Goal: Task Accomplishment & Management: Manage account settings

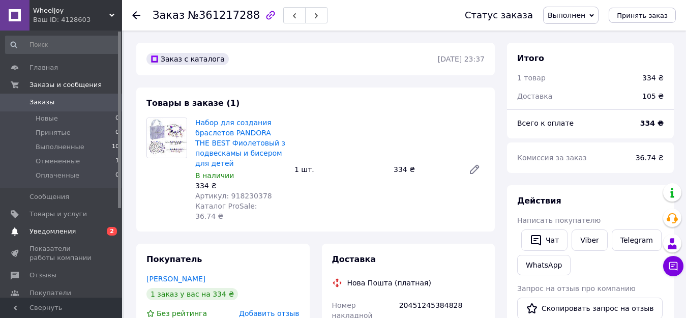
click at [75, 232] on span "Уведомления" at bounding box center [61, 231] width 65 height 9
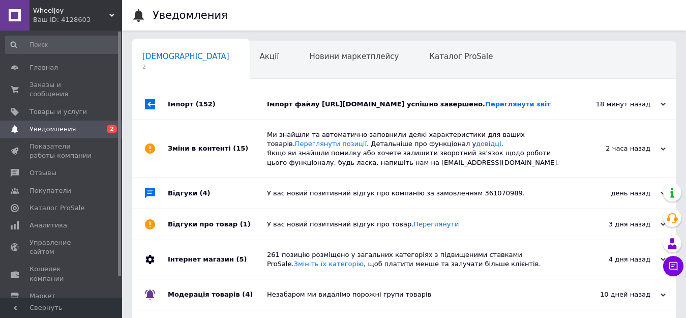
click at [518, 111] on div "Імпорт файлу [URL][DOMAIN_NAME] успішно завершено. Переглянути звіт" at bounding box center [415, 104] width 297 height 30
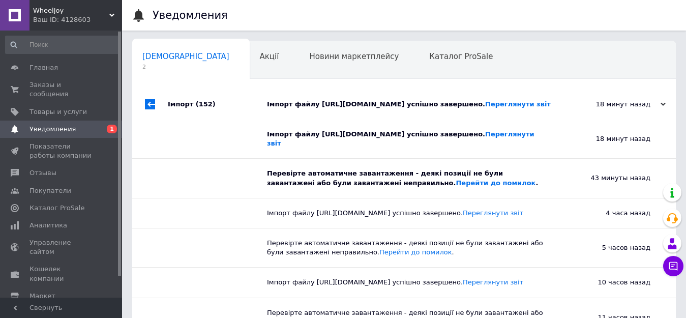
drag, startPoint x: 499, startPoint y: 22, endPoint x: 507, endPoint y: 20, distance: 8.5
click at [499, 22] on div "Уведомления" at bounding box center [413, 15] width 522 height 30
drag, startPoint x: 564, startPoint y: 2, endPoint x: 476, endPoint y: 9, distance: 87.7
click at [452, 11] on div "Уведомления" at bounding box center [413, 15] width 522 height 30
click at [56, 107] on span "Товары и услуги" at bounding box center [57, 111] width 57 height 9
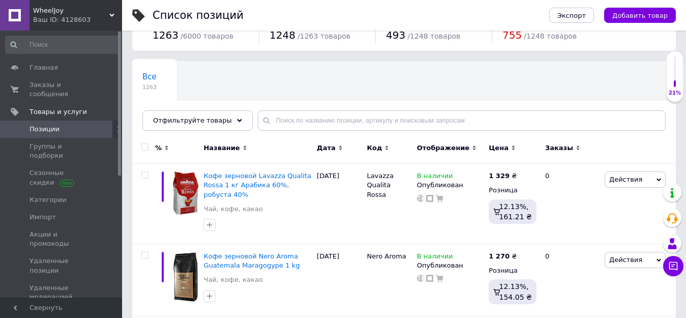
scroll to position [51, 0]
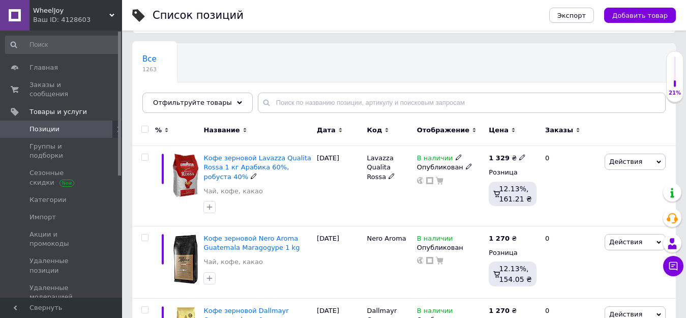
click at [223, 158] on span "Кофе зерновой Lavazza Qualita Rossa 1 кг Арабика 60%, робуста 40%" at bounding box center [257, 167] width 108 height 26
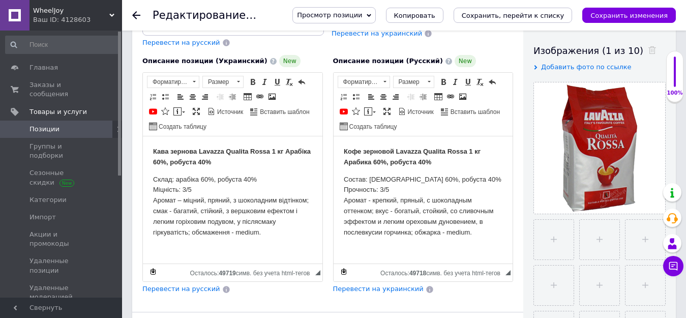
scroll to position [69, 0]
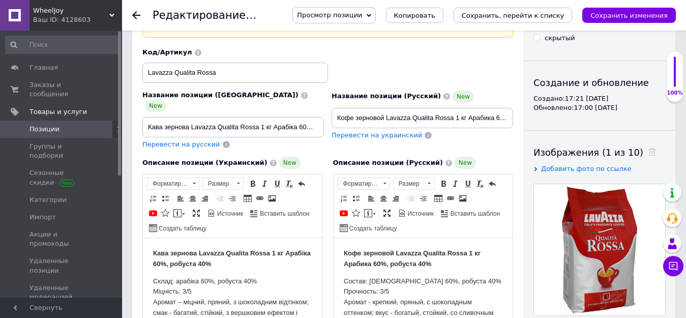
click at [362, 15] on span "Просмотр позиции" at bounding box center [329, 15] width 65 height 8
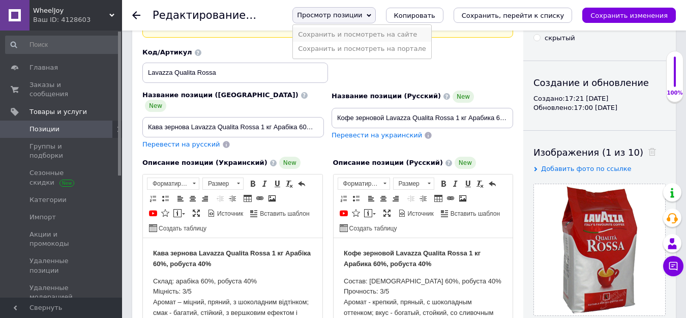
click at [398, 36] on li "Сохранить и посмотреть на сайте" at bounding box center [362, 34] width 138 height 14
